Goal: Find specific page/section: Find specific page/section

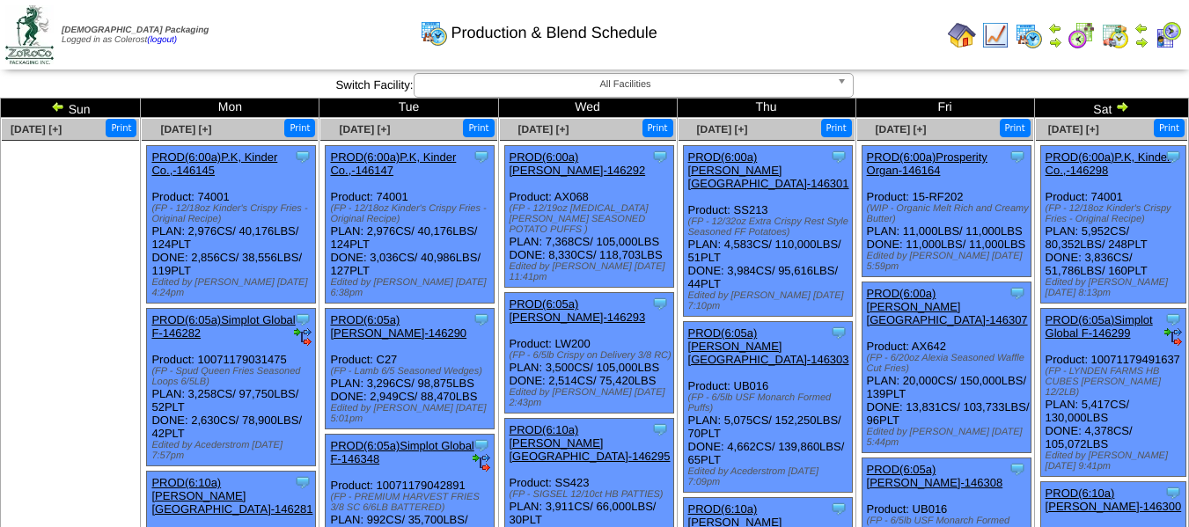
click at [1117, 111] on img at bounding box center [1122, 106] width 14 height 14
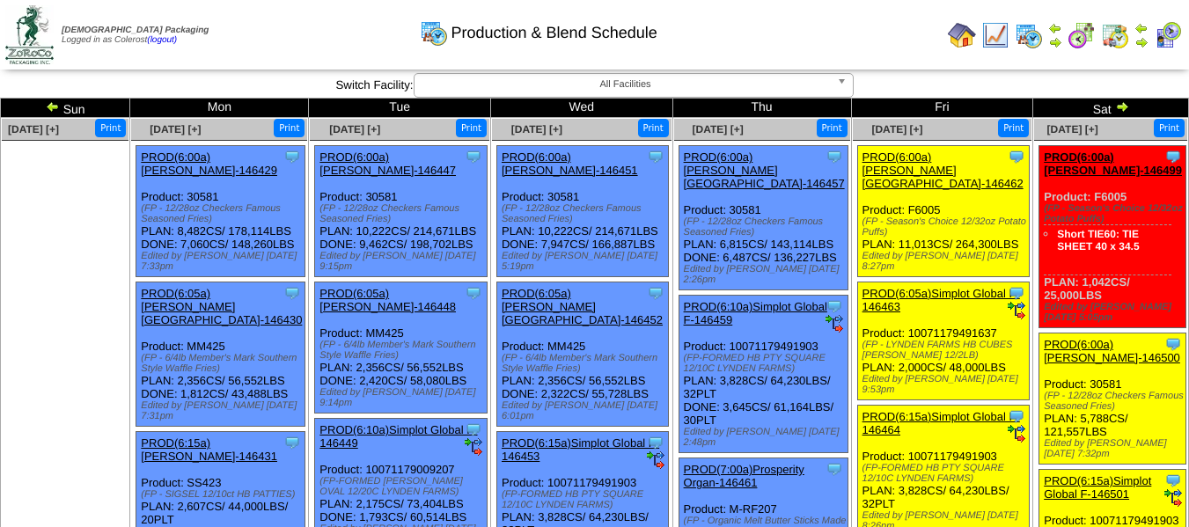
click at [1030, 33] on img at bounding box center [1029, 35] width 28 height 28
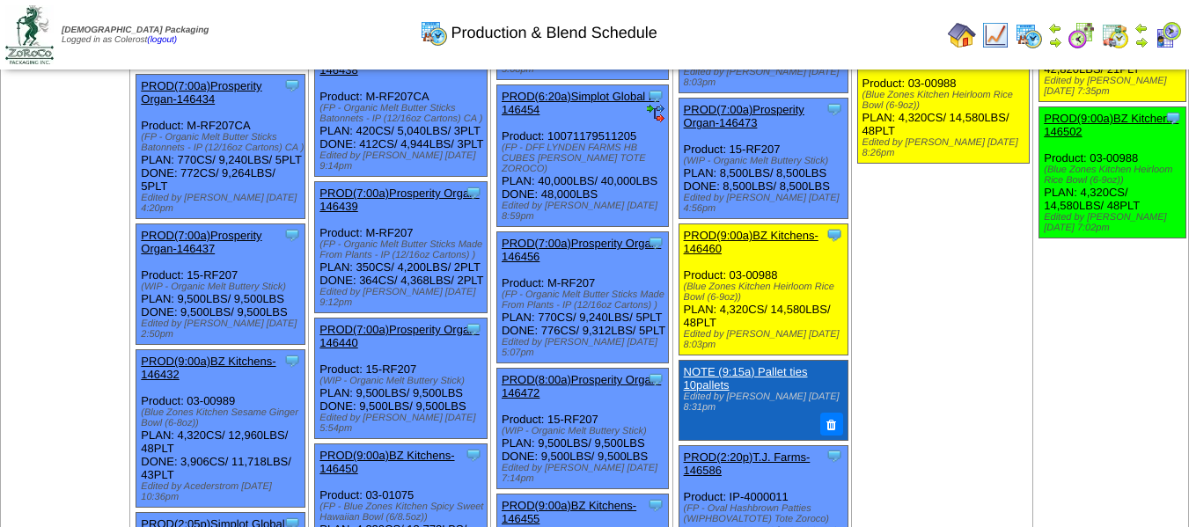
scroll to position [176, 0]
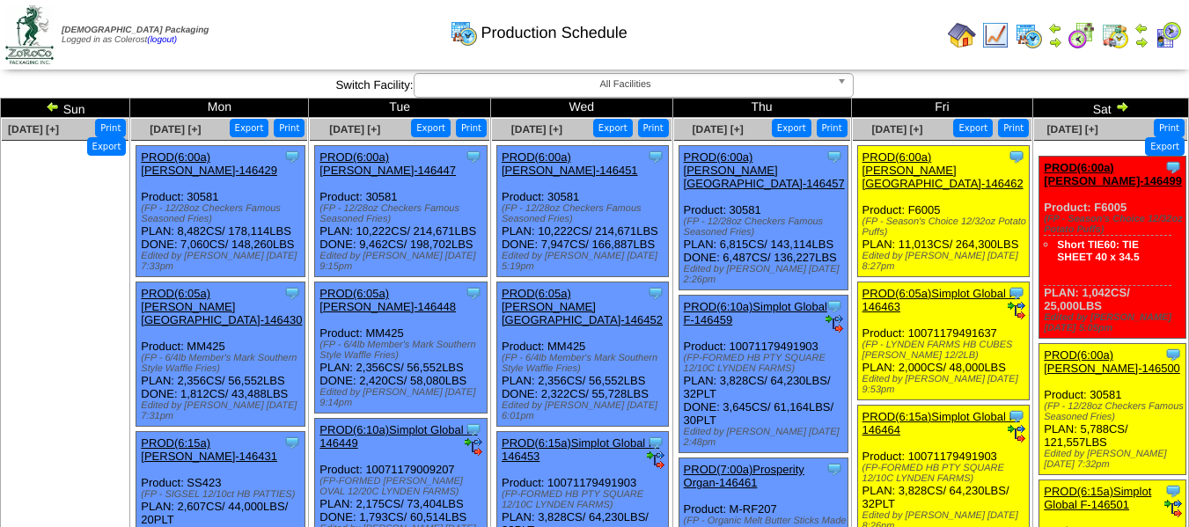
click at [1115, 104] on img at bounding box center [1122, 106] width 14 height 14
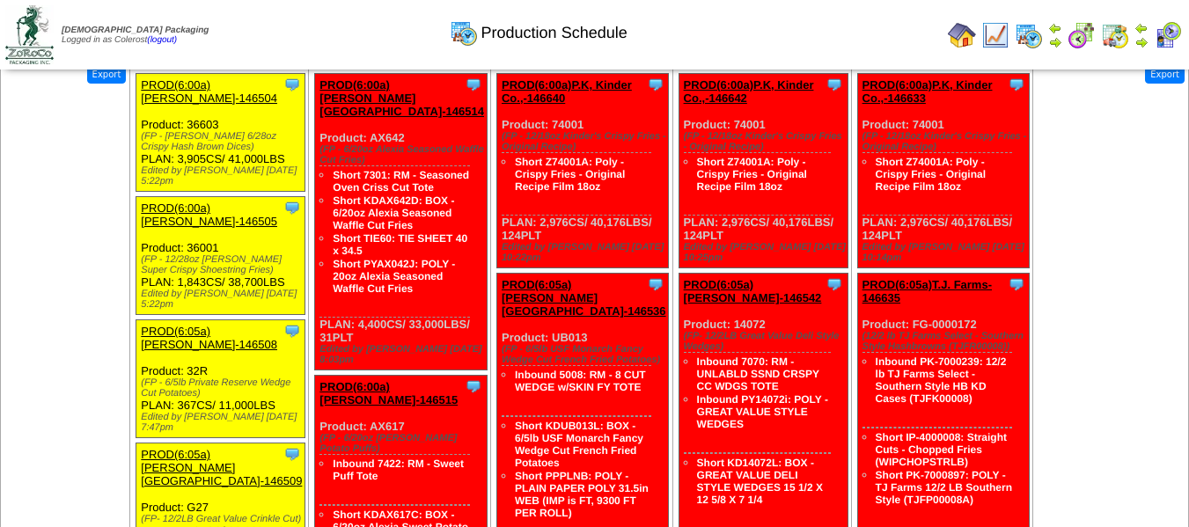
scroll to position [1144, 0]
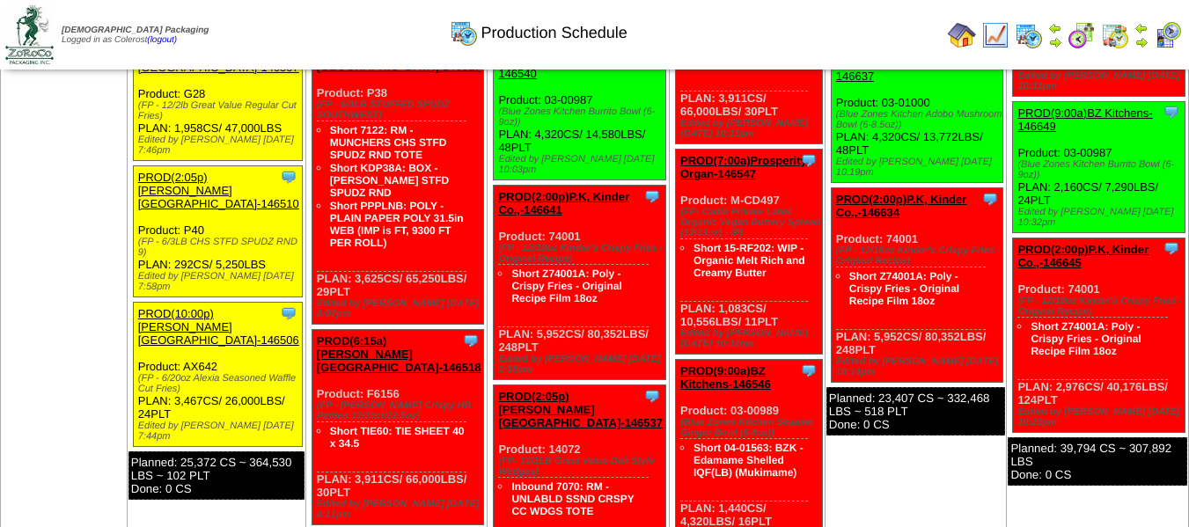
scroll to position [792, 0]
